Goal: Check status: Check status

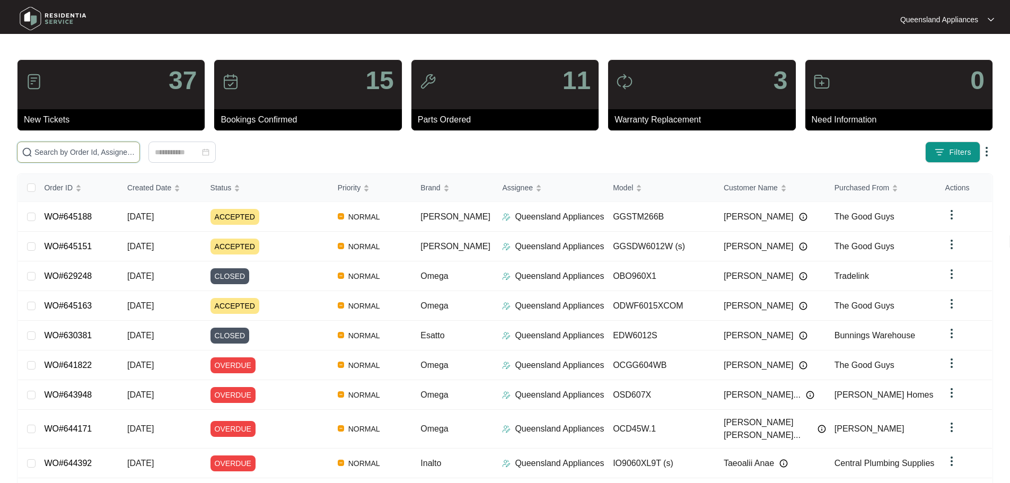
click at [135, 149] on input "text" at bounding box center [84, 152] width 101 height 12
paste input "631120"
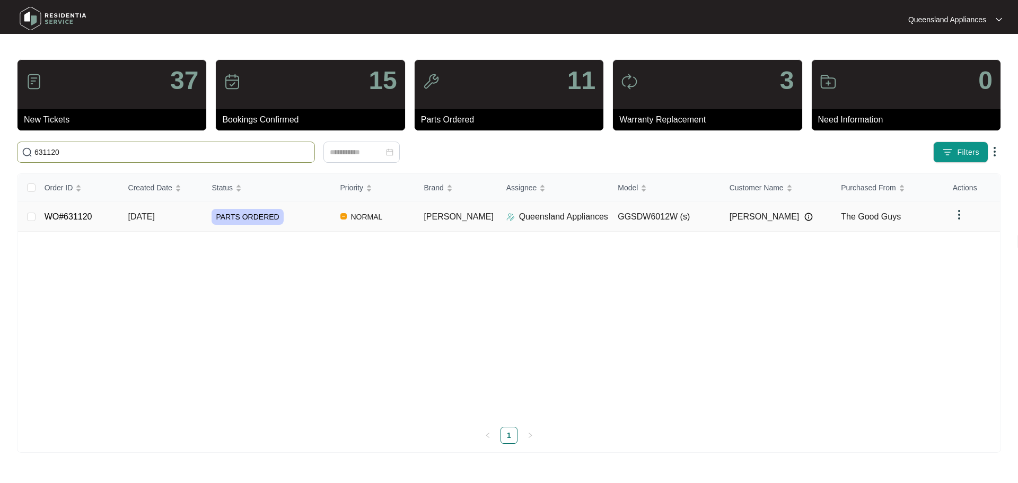
type input "631120"
click at [296, 219] on div "PARTS ORDERED" at bounding box center [271, 217] width 120 height 16
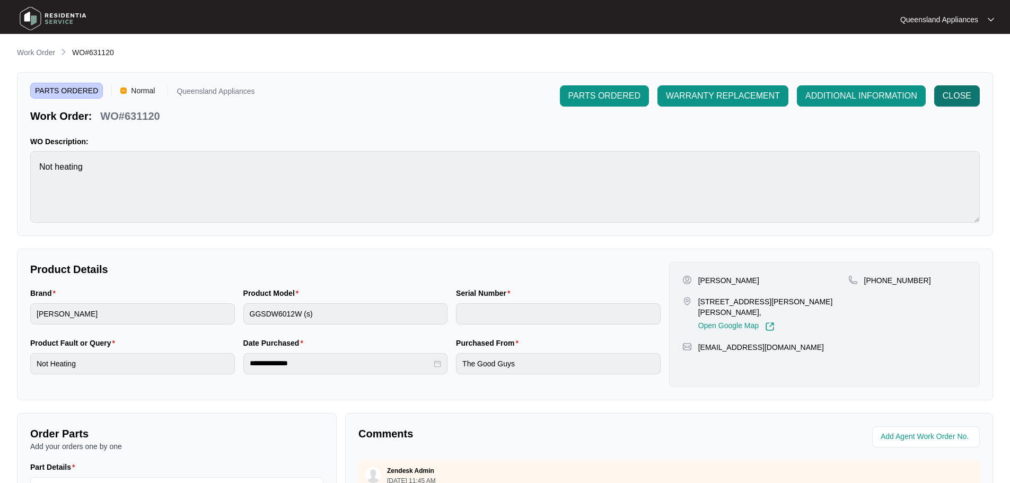
click at [965, 92] on span "CLOSE" at bounding box center [956, 96] width 29 height 13
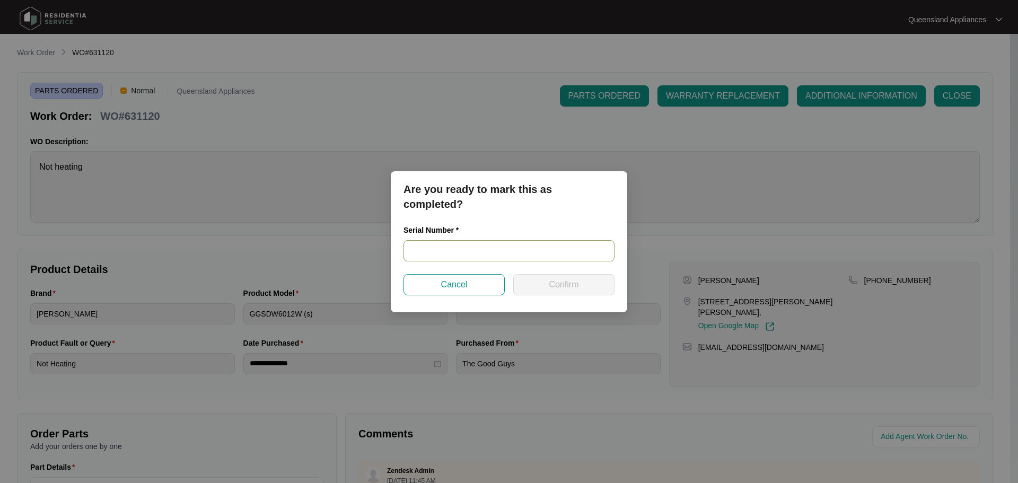
click at [465, 240] on input "text" at bounding box center [508, 250] width 211 height 21
paste input "23034267040200007"
type input "23034267040200007"
click at [544, 286] on button "Confirm" at bounding box center [563, 284] width 101 height 21
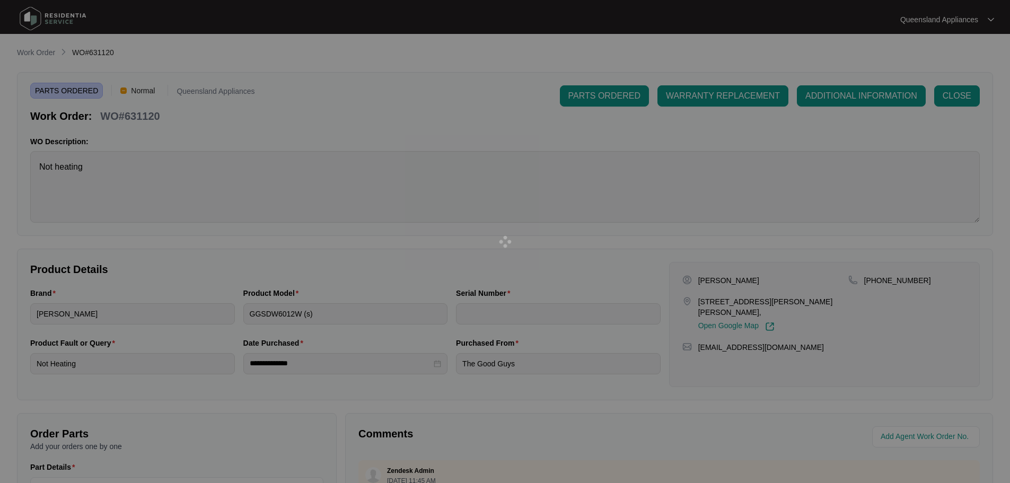
type input "23034267040200007"
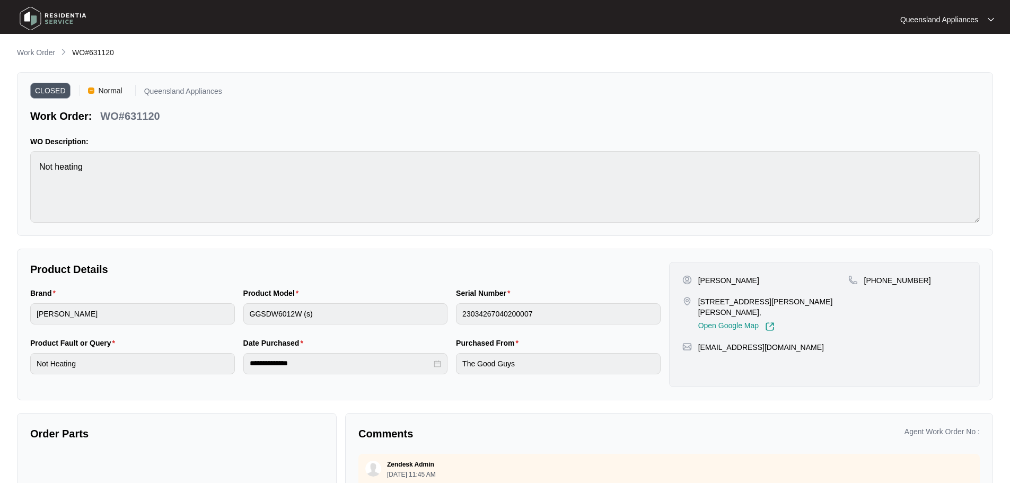
click at [33, 54] on p "Work Order" at bounding box center [36, 52] width 38 height 11
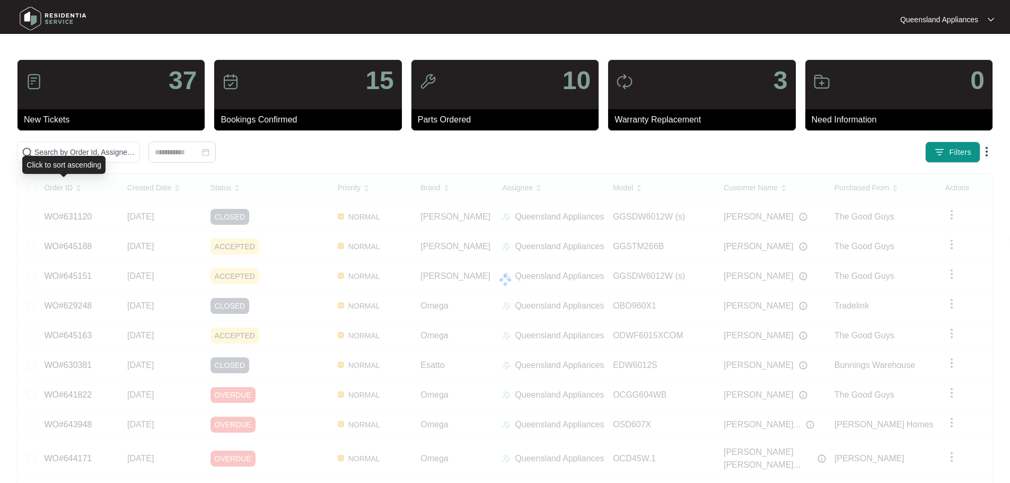
click at [101, 163] on div "Click to sort ascending" at bounding box center [63, 165] width 83 height 18
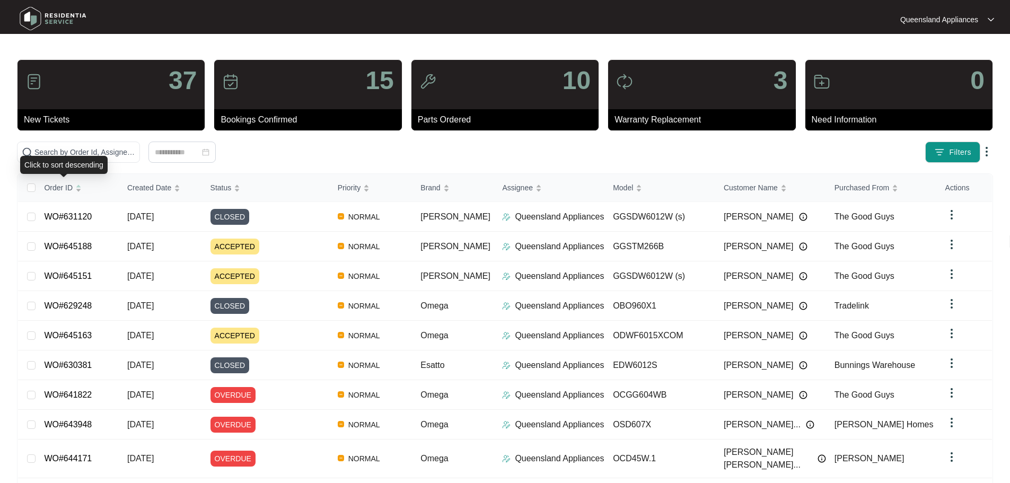
click at [100, 157] on div "Click to sort descending" at bounding box center [63, 165] width 87 height 18
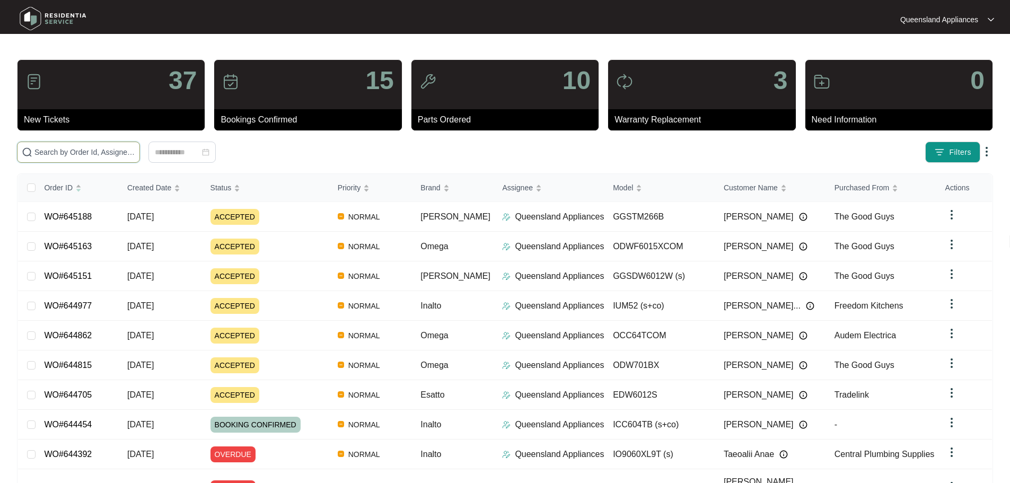
click at [110, 152] on input "text" at bounding box center [84, 152] width 101 height 12
paste input "641187"
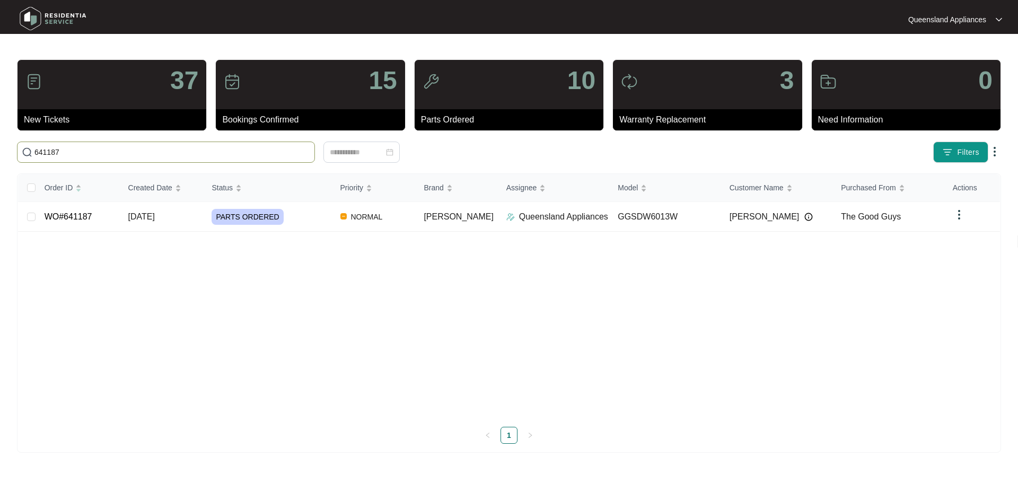
type input "641187"
click at [294, 216] on div "Order ID Created Date Status Priority Brand Assignee Model Customer Name Purcha…" at bounding box center [509, 309] width 982 height 270
click at [950, 215] on div "Order ID Created Date Status Priority Brand Assignee Model Customer Name Purcha…" at bounding box center [509, 309] width 982 height 270
click at [475, 215] on td "[PERSON_NAME]" at bounding box center [456, 217] width 82 height 30
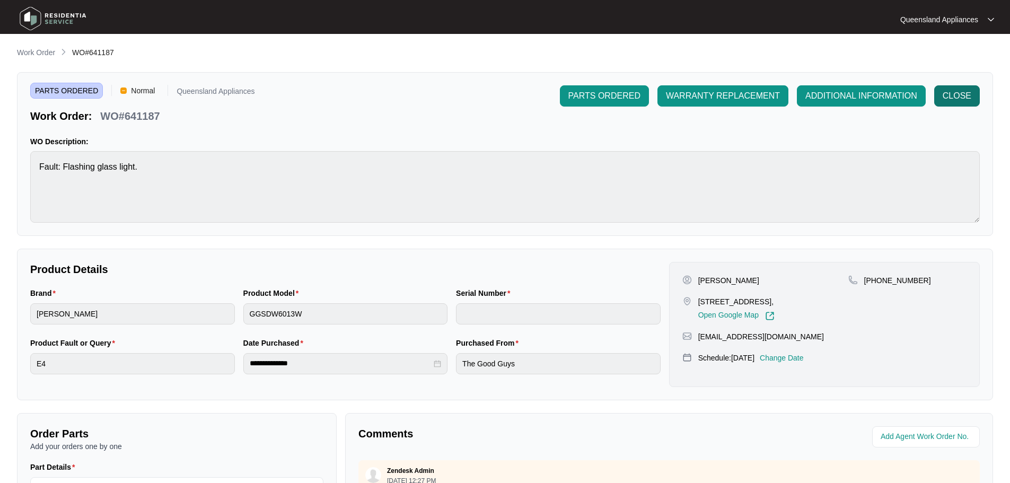
click at [965, 89] on button "CLOSE" at bounding box center [957, 95] width 46 height 21
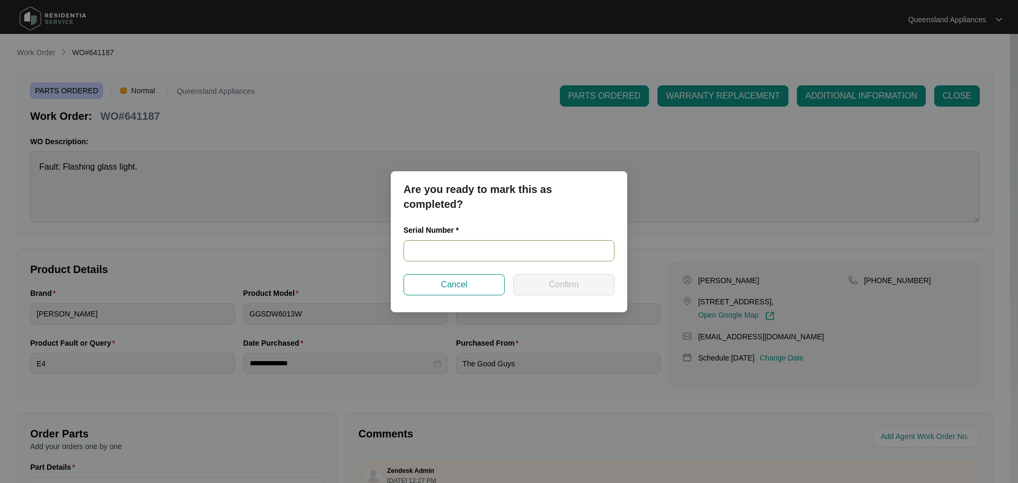
drag, startPoint x: 428, startPoint y: 246, endPoint x: 532, endPoint y: 260, distance: 104.9
click at [427, 243] on input "text" at bounding box center [508, 250] width 211 height 21
paste input "2501166903020089"
type input "2501166903020089"
click at [605, 283] on button "Confirm" at bounding box center [563, 284] width 101 height 21
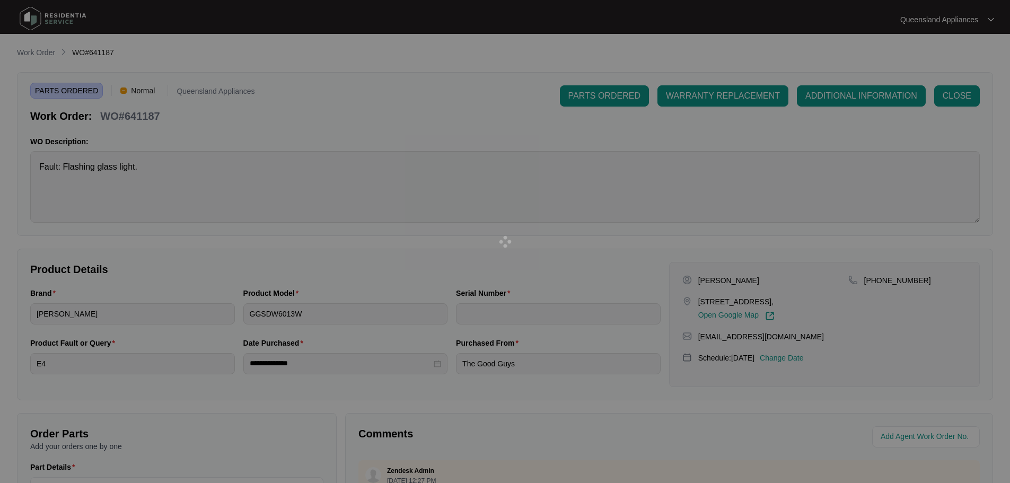
type input "2501166903020089"
